Goal: Task Accomplishment & Management: Use online tool/utility

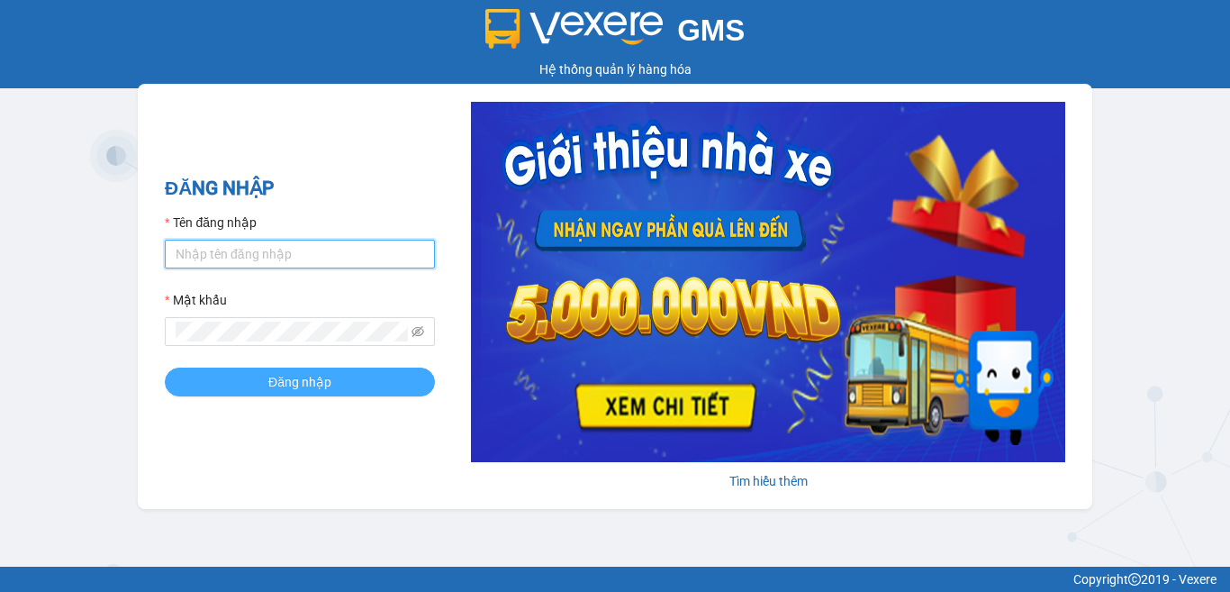
type input "quyen.lienhung"
click at [294, 378] on span "Đăng nhập" at bounding box center [299, 382] width 63 height 20
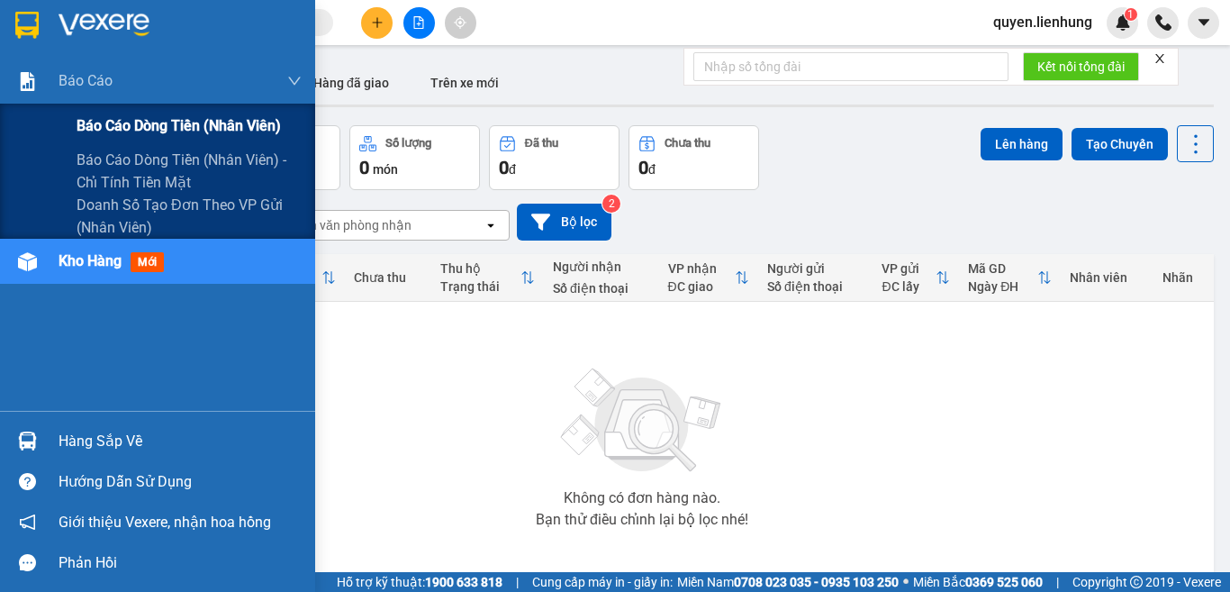
click at [164, 127] on span "Báo cáo dòng tiền (nhân viên)" at bounding box center [179, 125] width 204 height 23
